Goal: Task Accomplishment & Management: Manage account settings

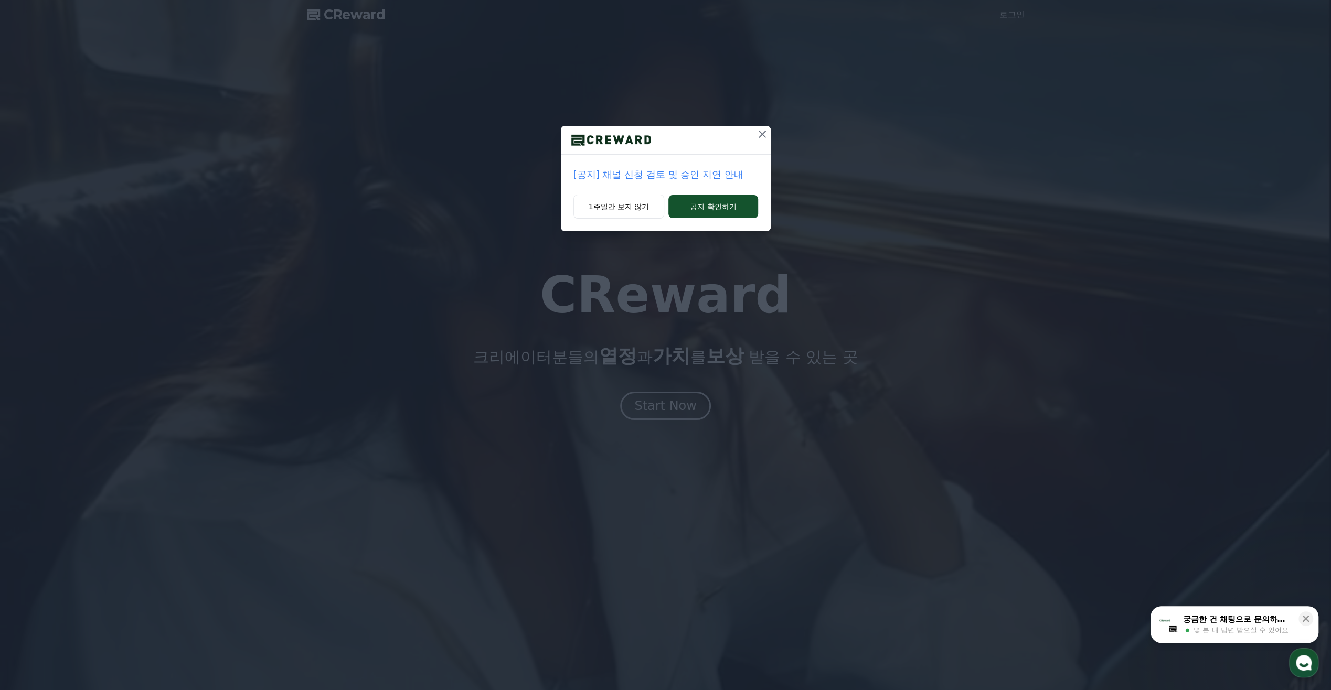
click at [767, 136] on icon at bounding box center [762, 134] width 13 height 13
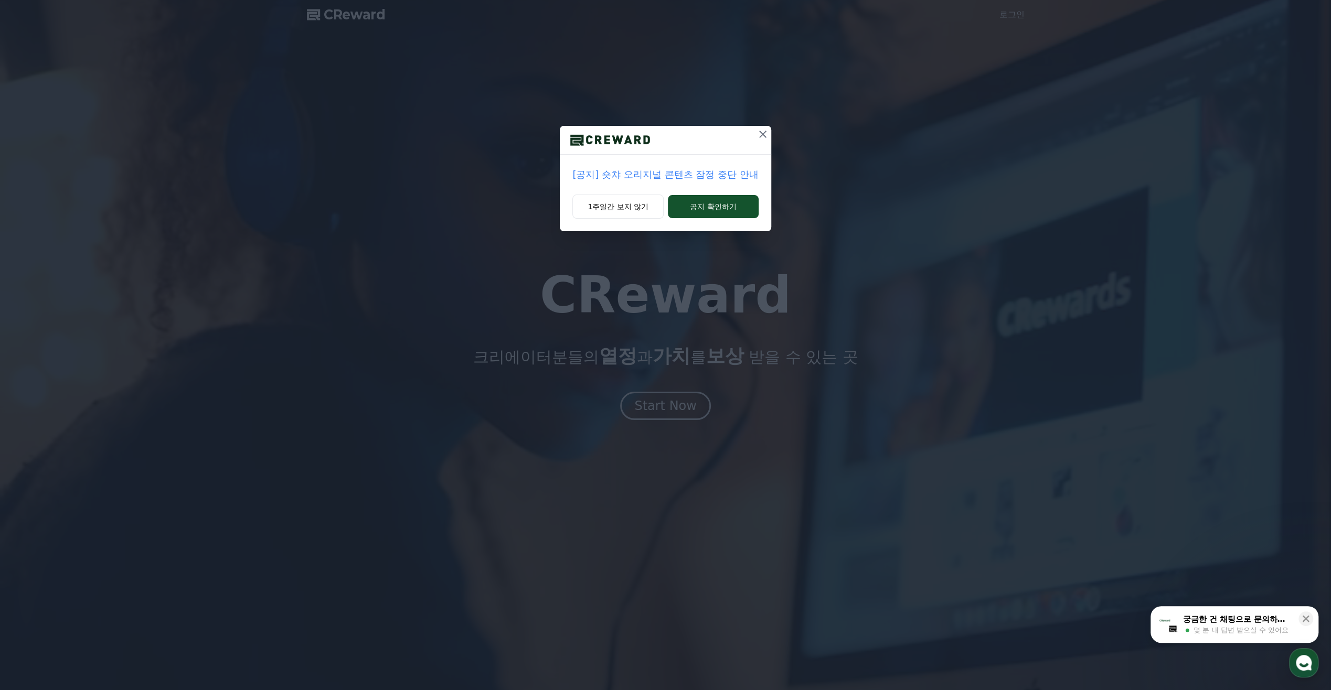
click at [1020, 10] on div "[공지] 숏챠 오리지널 콘텐츠 잠정 중단 안내 1주일간 보지 않기 공지 확인하기" at bounding box center [665, 124] width 1331 height 248
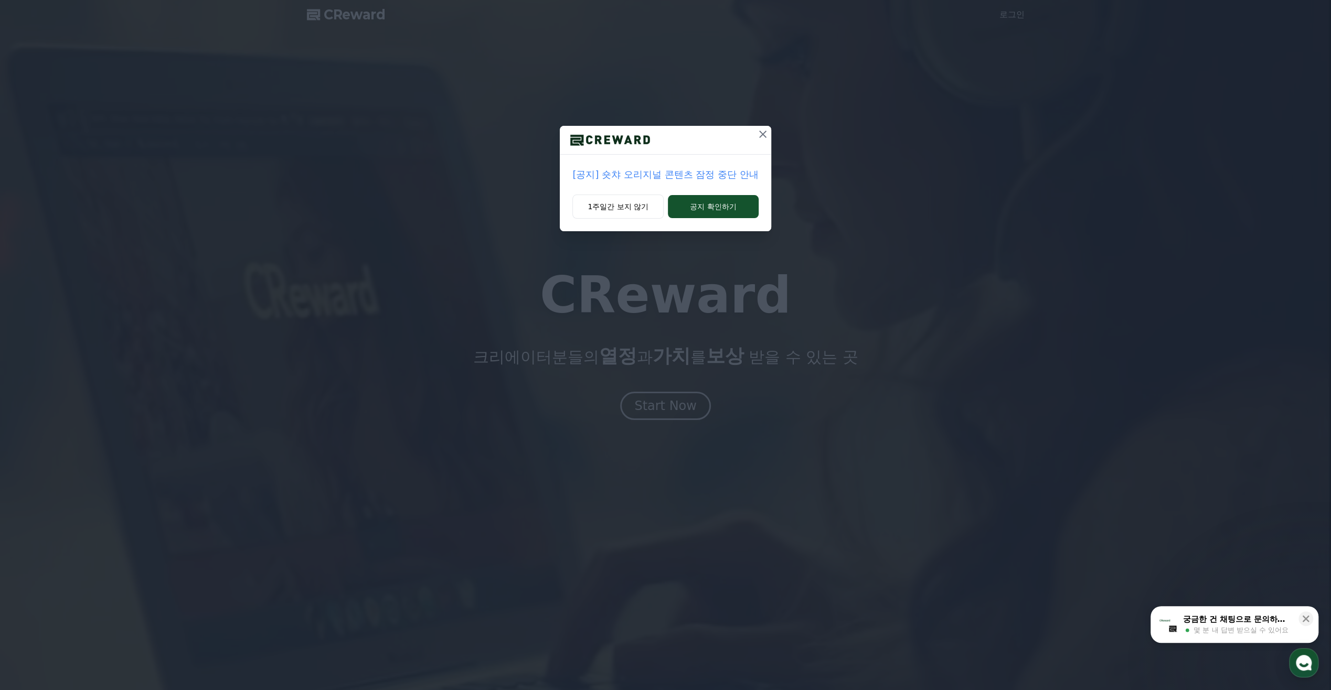
click at [760, 136] on icon at bounding box center [762, 134] width 7 height 7
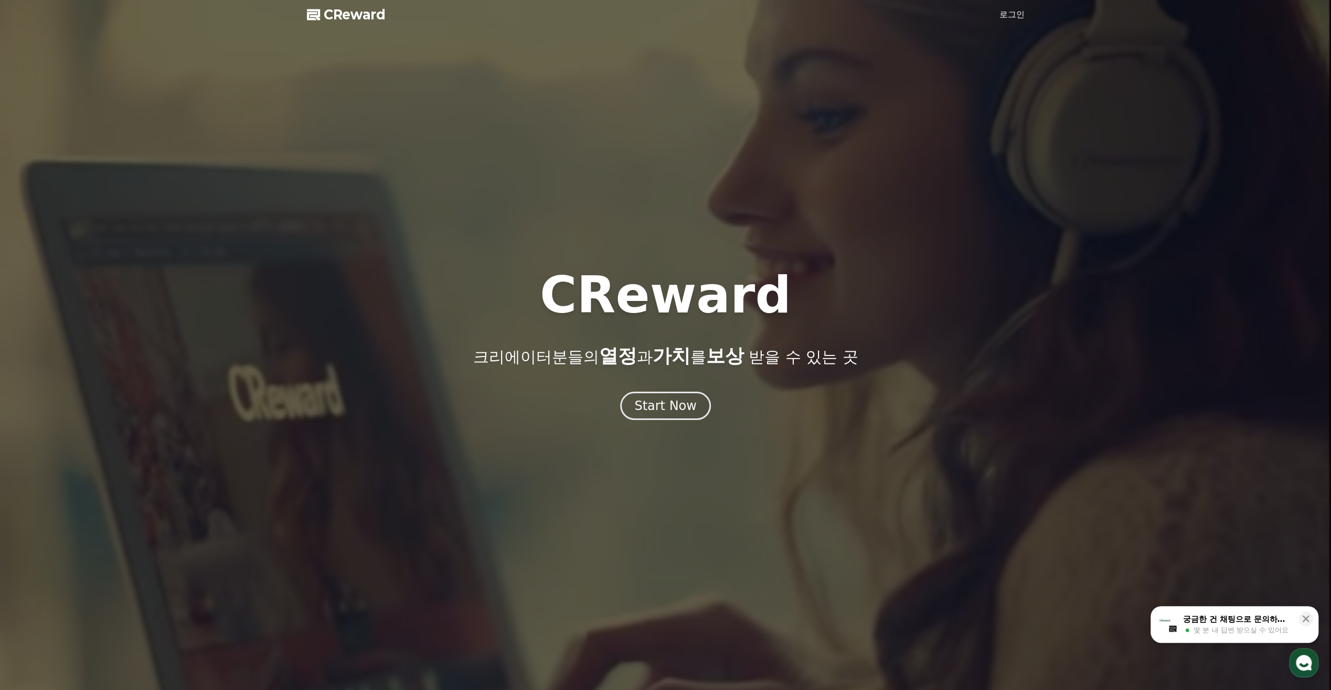
click at [1022, 13] on link "로그인" at bounding box center [1011, 14] width 25 height 13
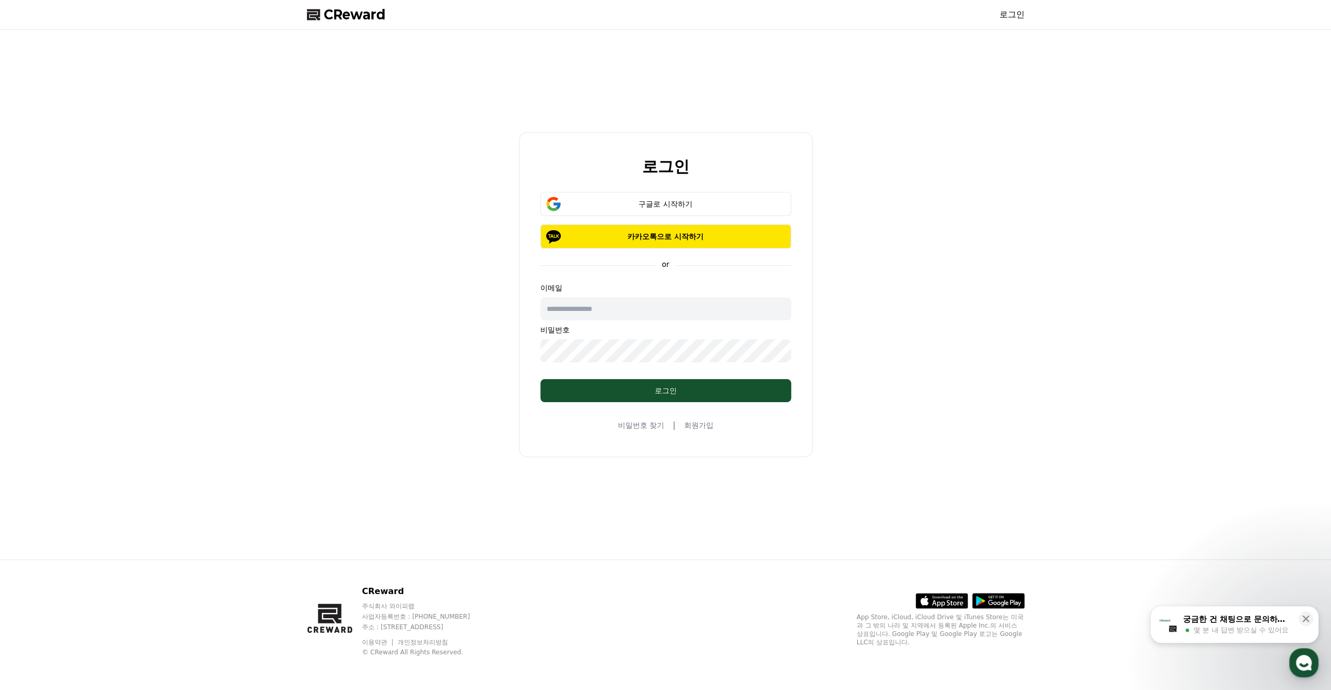
click at [664, 311] on input "text" at bounding box center [665, 308] width 251 height 23
click at [690, 202] on div "구글로 시작하기" at bounding box center [666, 204] width 220 height 10
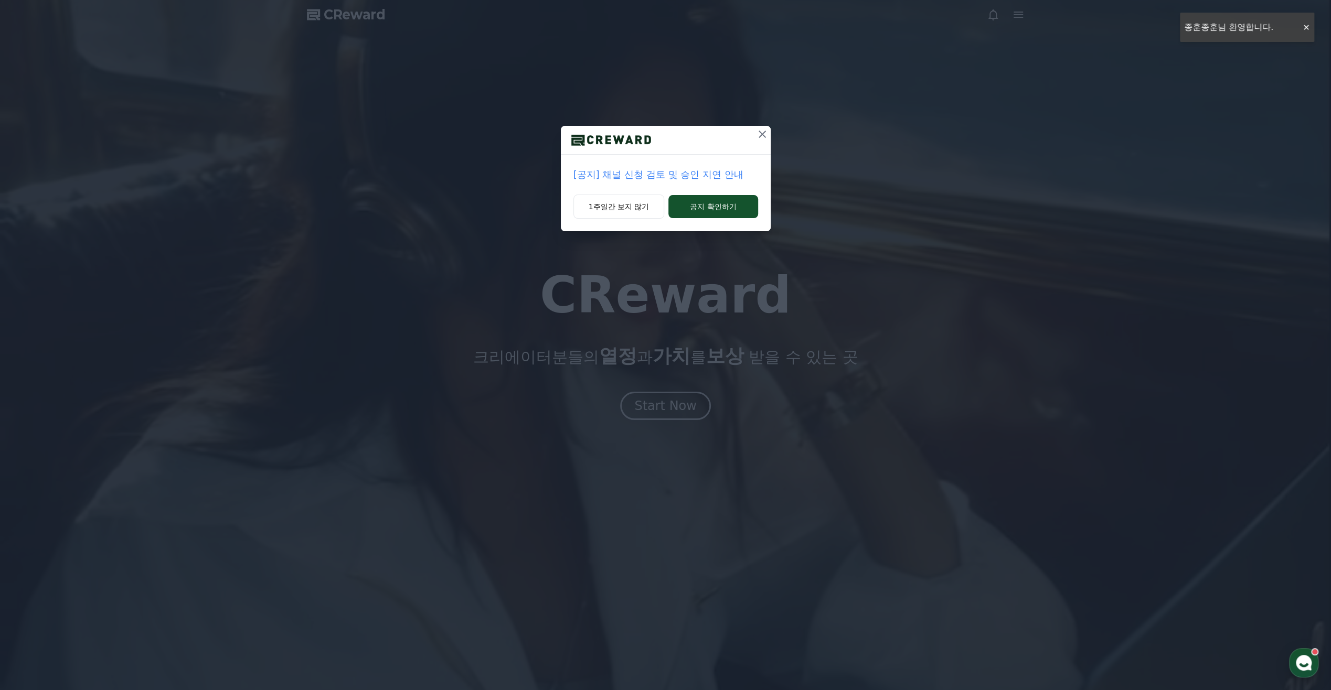
click at [762, 132] on icon at bounding box center [762, 134] width 13 height 13
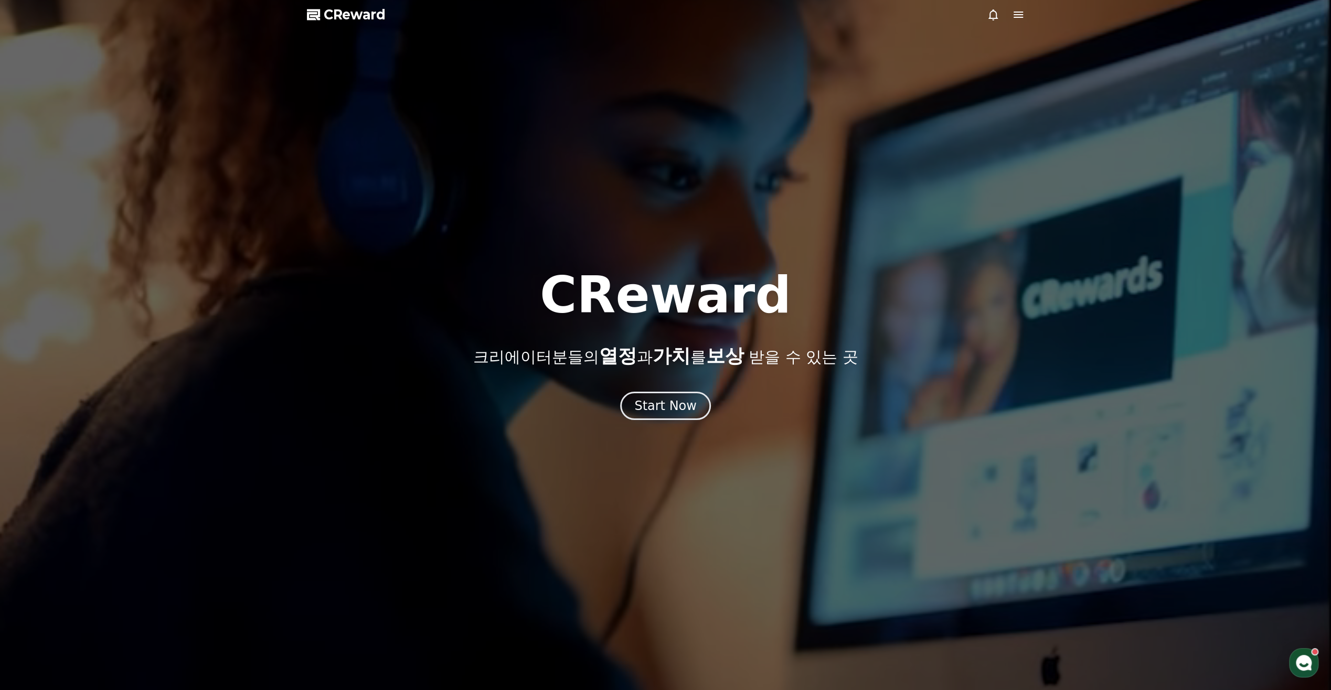
click at [1012, 13] on icon at bounding box center [1018, 14] width 13 height 13
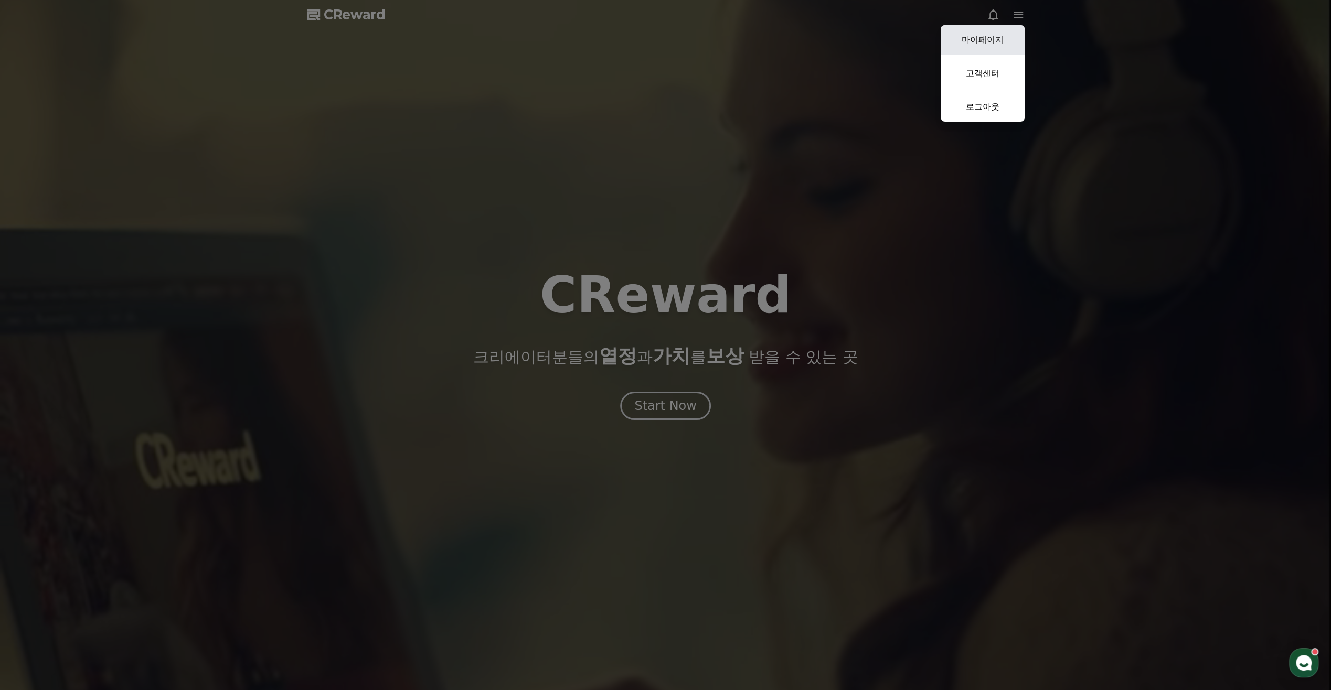
click at [998, 36] on link "마이페이지" at bounding box center [983, 39] width 84 height 29
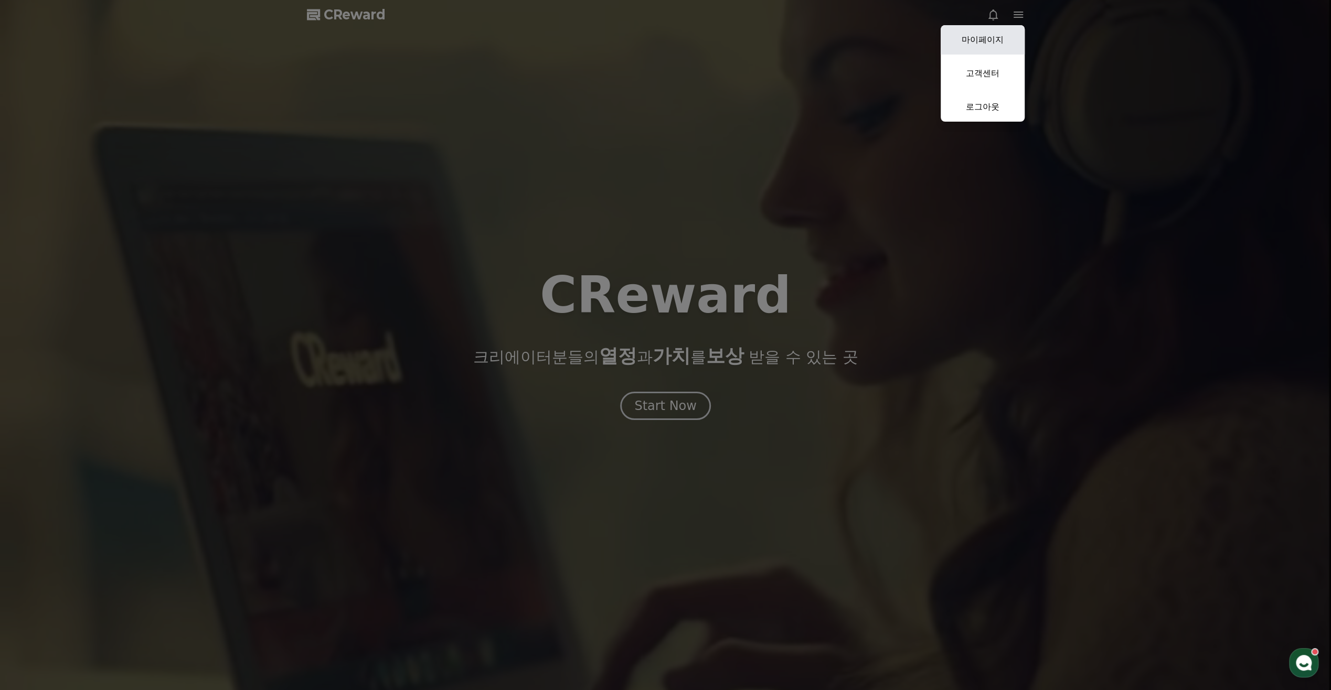
select select "**********"
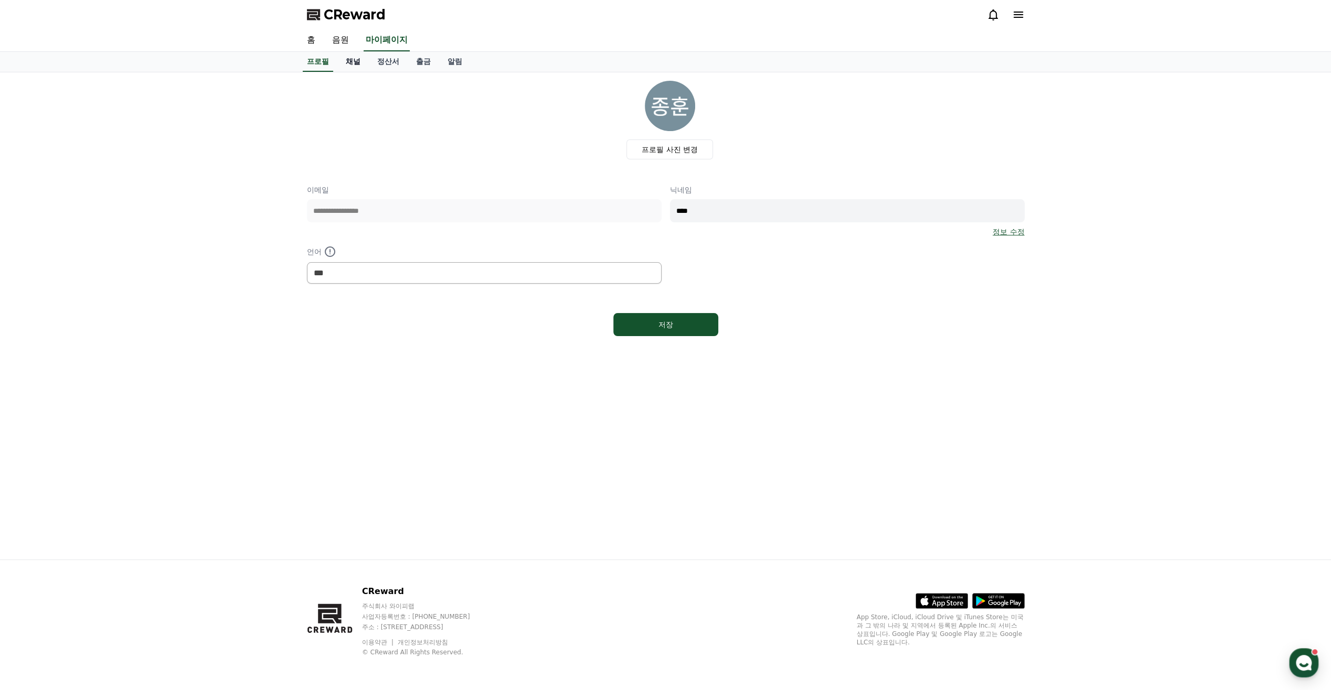
click at [344, 68] on link "채널" at bounding box center [352, 62] width 31 height 20
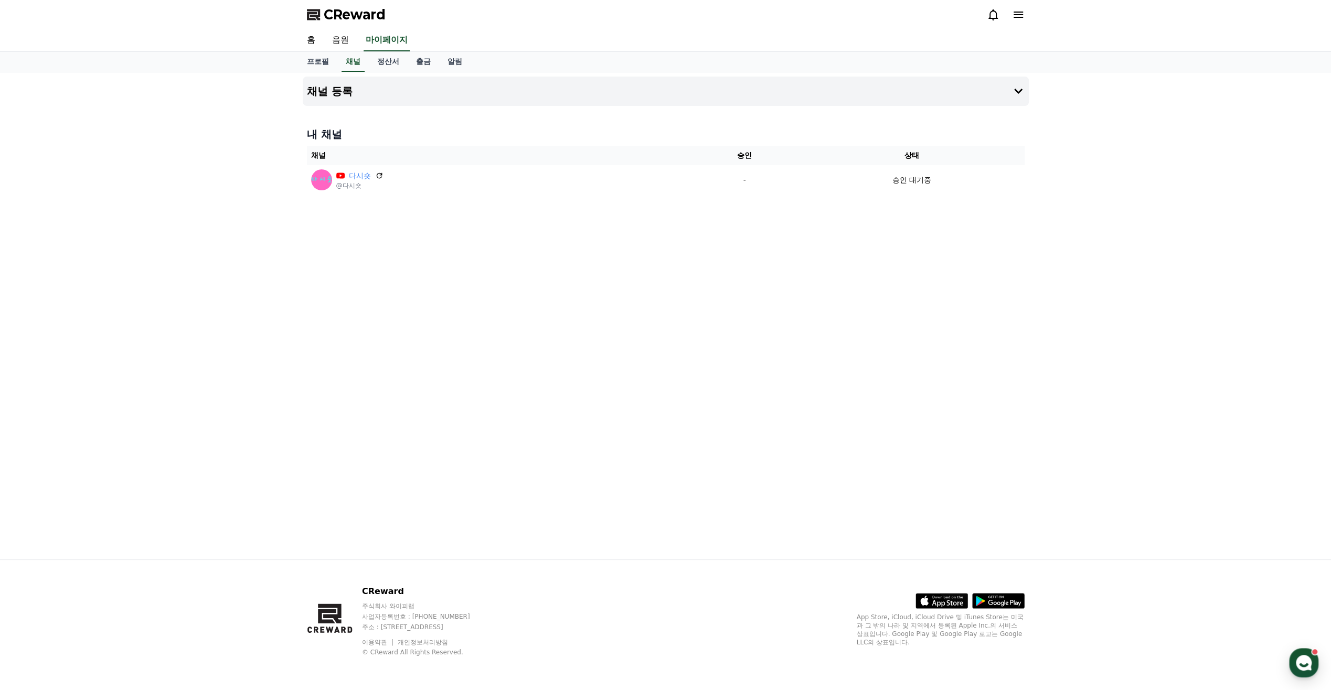
click at [415, 1] on div "CReward" at bounding box center [665, 14] width 734 height 29
